Goal: Information Seeking & Learning: Find specific page/section

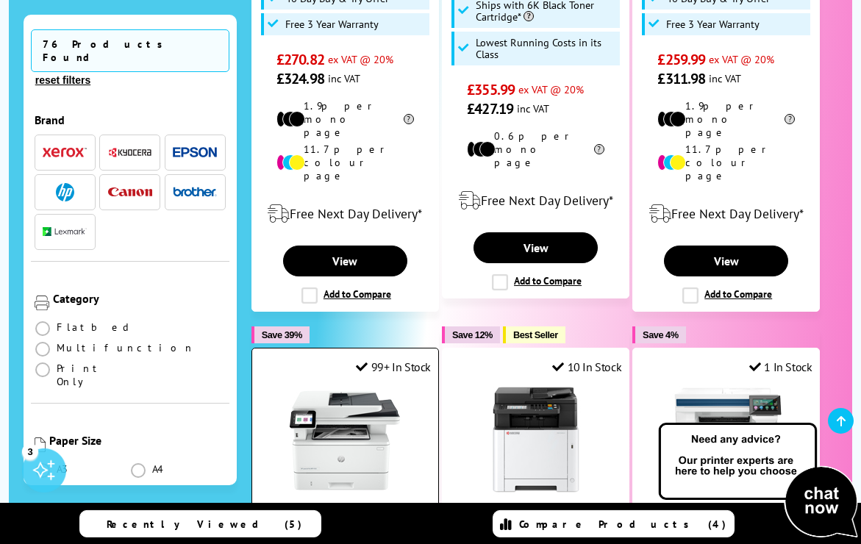
scroll to position [1376, 0]
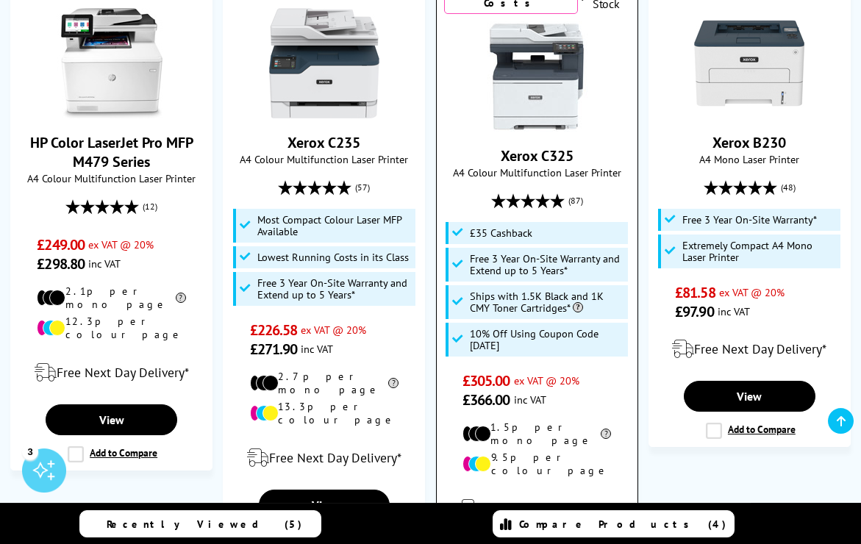
scroll to position [635, 0]
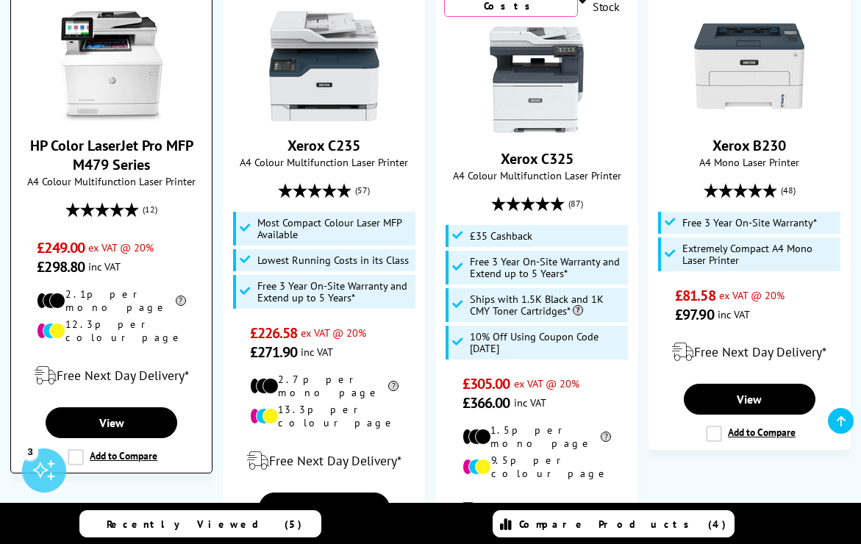
click at [133, 96] on img at bounding box center [112, 66] width 110 height 110
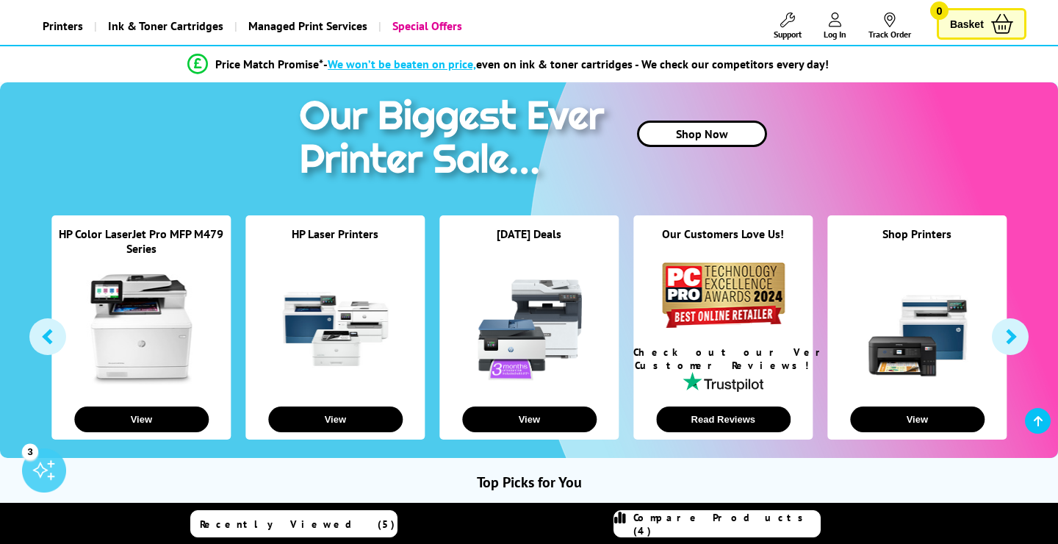
scroll to position [0, 0]
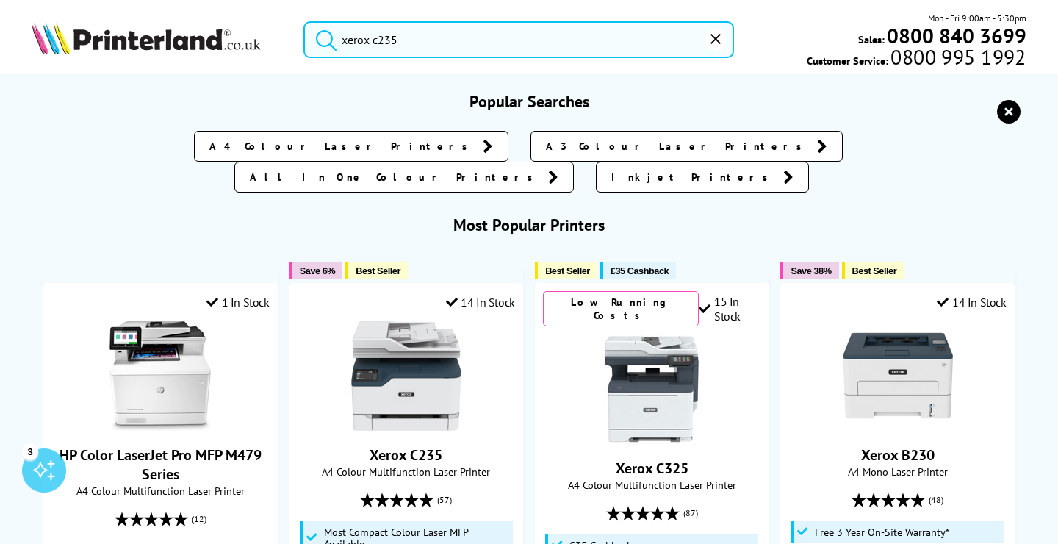
drag, startPoint x: 451, startPoint y: 48, endPoint x: 269, endPoint y: 35, distance: 182.0
click at [304, 35] on input "xerox c235" at bounding box center [519, 39] width 430 height 37
paste input "HP Color LaserJet Pro MFP M479dw"
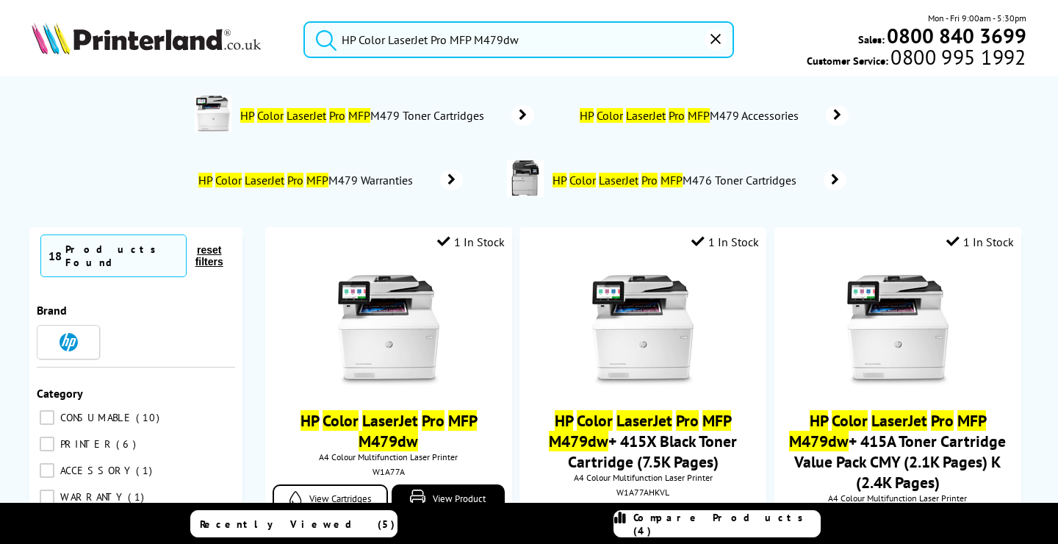
drag, startPoint x: 479, startPoint y: 40, endPoint x: 507, endPoint y: 38, distance: 28.0
click at [507, 38] on input "HP Color LaserJet Pro MFP M479dw" at bounding box center [519, 39] width 430 height 37
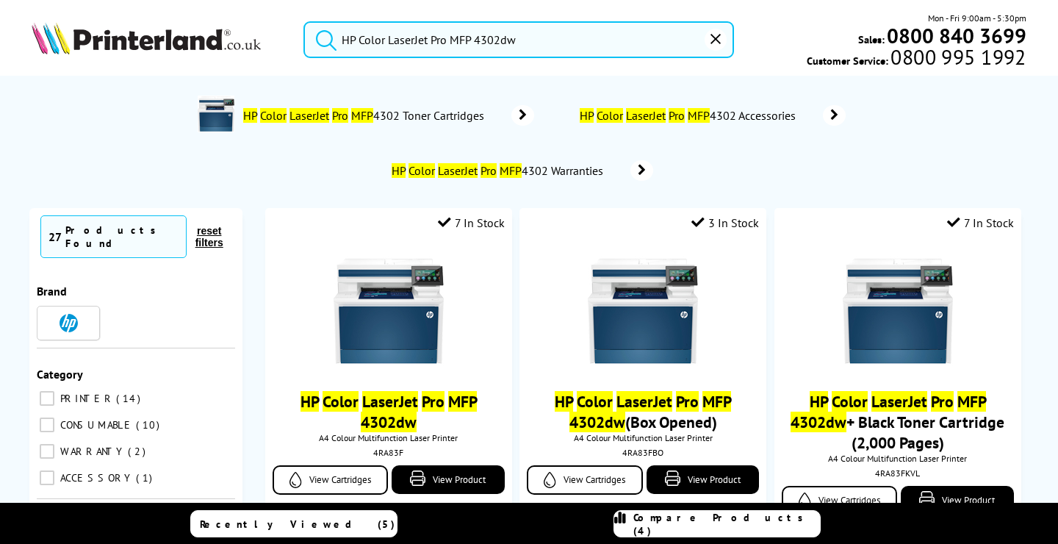
type input "HP Color LaserJet Pro MFP 4302dw"
click at [304, 21] on button "submit" at bounding box center [322, 37] width 37 height 32
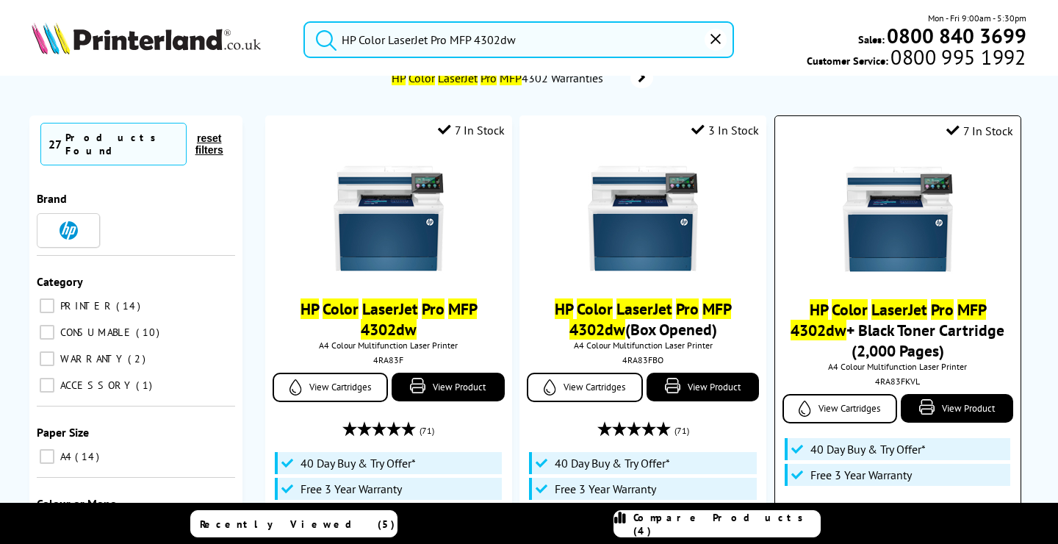
scroll to position [123, 0]
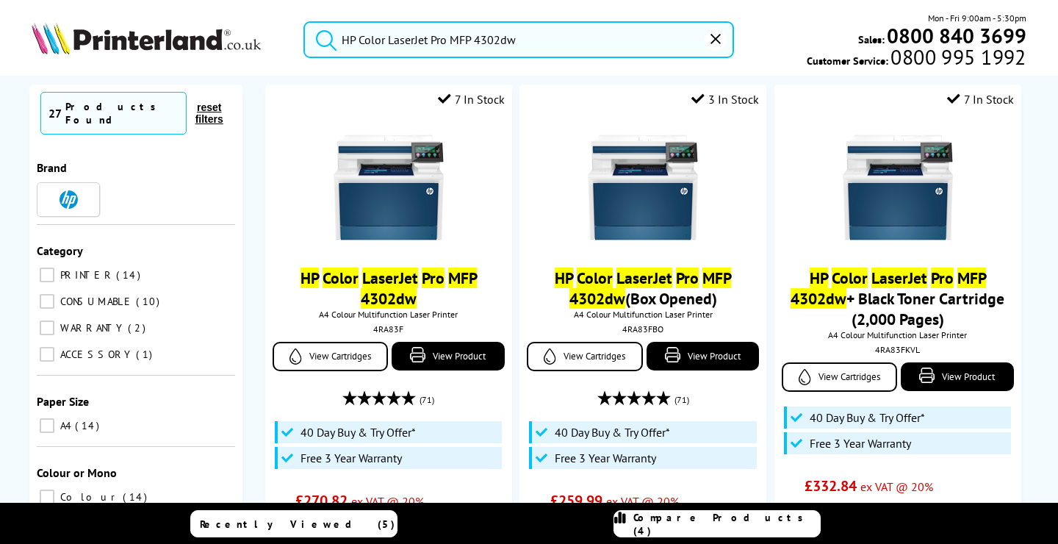
drag, startPoint x: 454, startPoint y: 41, endPoint x: 549, endPoint y: 38, distance: 94.9
click at [549, 38] on input "HP Color LaserJet Pro MFP 4302dw" at bounding box center [519, 39] width 430 height 37
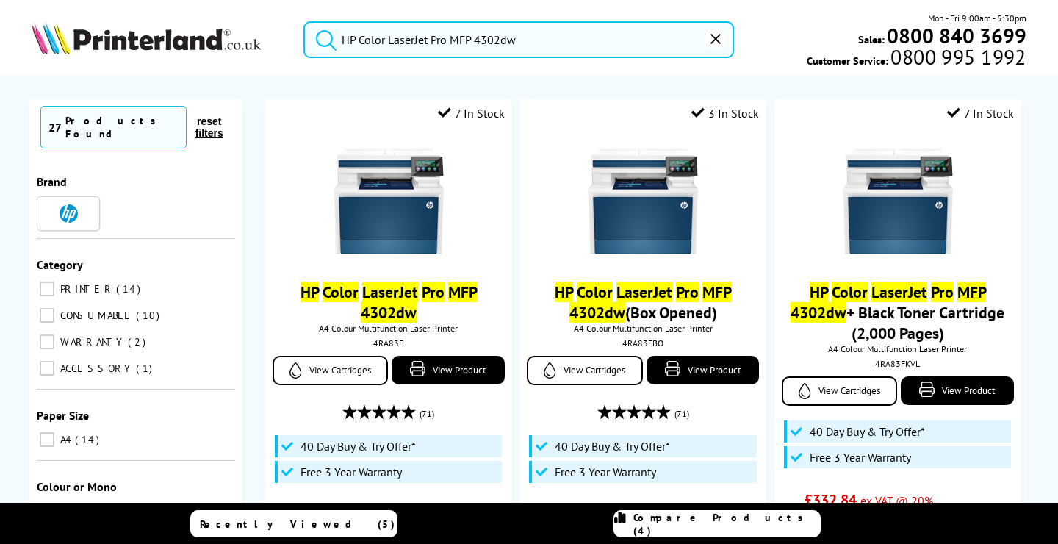
scroll to position [93, 0]
